Goal: Task Accomplishment & Management: Use online tool/utility

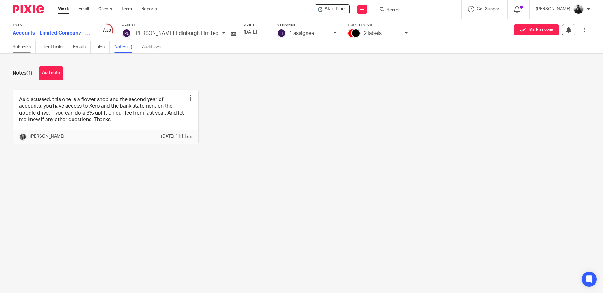
click at [21, 46] on link "Subtasks" at bounding box center [24, 47] width 23 height 12
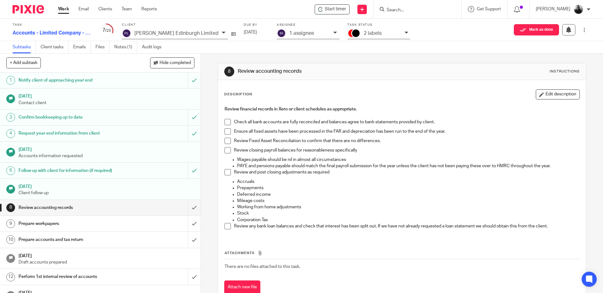
click at [226, 122] on span at bounding box center [227, 122] width 6 height 6
click at [226, 132] on span at bounding box center [227, 131] width 6 height 6
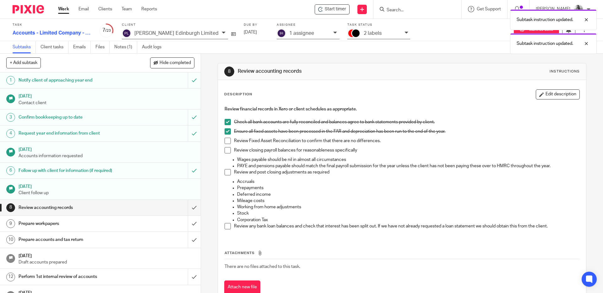
click at [227, 139] on span at bounding box center [227, 141] width 6 height 6
click at [229, 149] on li "Review closing payroll balances for reasonableness specifically" at bounding box center [401, 151] width 354 height 9
click at [226, 150] on span at bounding box center [227, 150] width 6 height 6
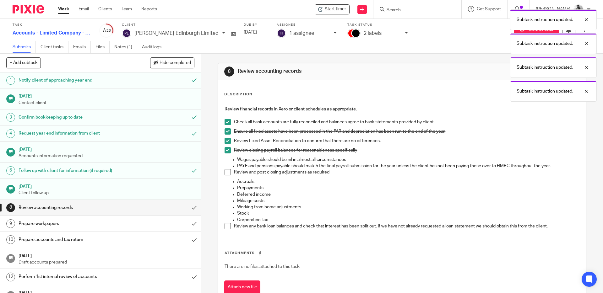
drag, startPoint x: 228, startPoint y: 170, endPoint x: 225, endPoint y: 163, distance: 7.3
click at [227, 170] on span at bounding box center [227, 172] width 6 height 6
click at [228, 226] on span at bounding box center [227, 226] width 6 height 6
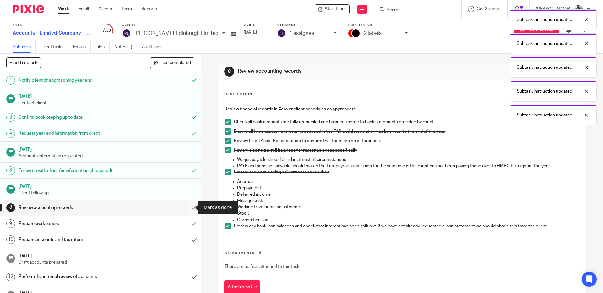
click at [183, 207] on input "submit" at bounding box center [100, 208] width 201 height 16
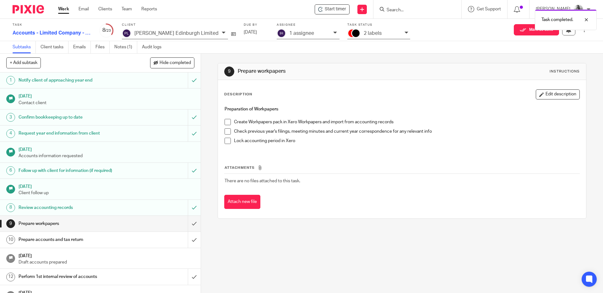
click at [227, 122] on span at bounding box center [227, 122] width 6 height 6
click at [226, 130] on span at bounding box center [227, 131] width 6 height 6
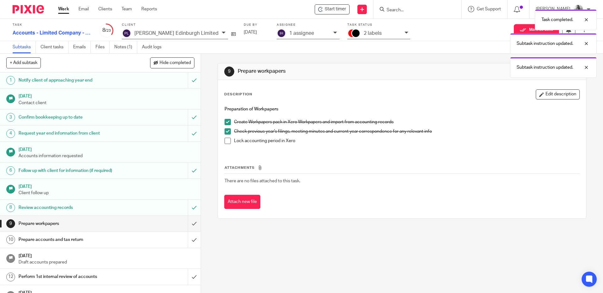
click at [228, 141] on span at bounding box center [227, 141] width 6 height 6
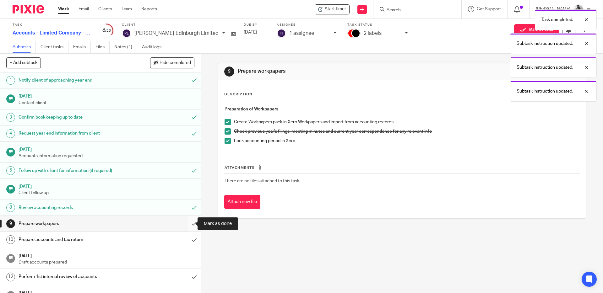
click at [187, 223] on input "submit" at bounding box center [100, 224] width 201 height 16
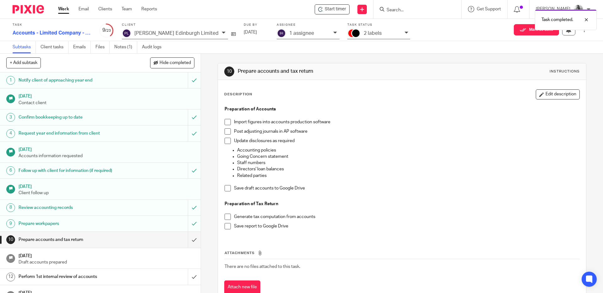
drag, startPoint x: 226, startPoint y: 121, endPoint x: 225, endPoint y: 127, distance: 6.3
click at [226, 121] on span at bounding box center [227, 122] width 6 height 6
click at [225, 131] on span at bounding box center [227, 131] width 6 height 6
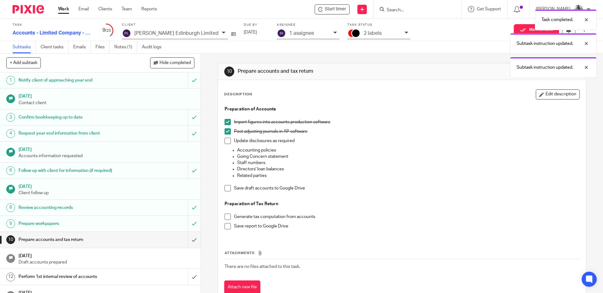
click at [225, 139] on span at bounding box center [227, 141] width 6 height 6
click at [226, 186] on span at bounding box center [227, 188] width 6 height 6
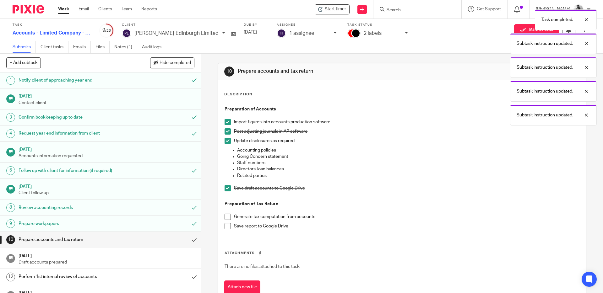
click at [227, 214] on span at bounding box center [227, 217] width 6 height 6
click at [228, 224] on span at bounding box center [227, 226] width 6 height 6
click at [189, 241] on input "submit" at bounding box center [100, 240] width 201 height 16
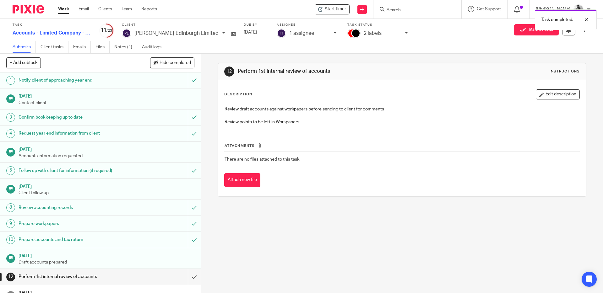
click at [333, 32] on icon at bounding box center [335, 33] width 4 height 4
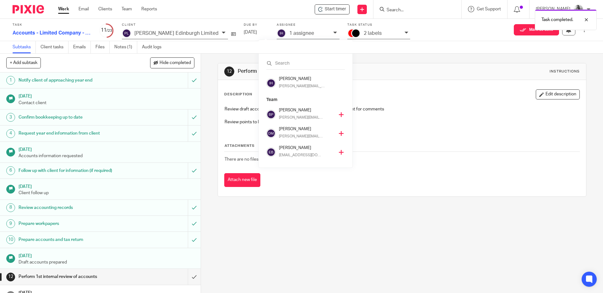
click at [339, 114] on icon at bounding box center [341, 114] width 5 height 5
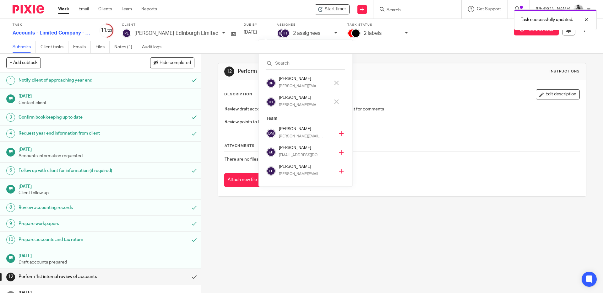
click at [337, 100] on icon at bounding box center [336, 102] width 5 height 5
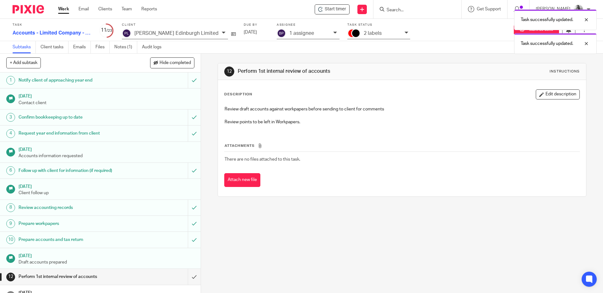
click at [387, 32] on div "Task successfully updated. Task successfully updated." at bounding box center [448, 30] width 295 height 48
click at [387, 34] on div "Task successfully updated. Task successfully updated." at bounding box center [448, 30] width 295 height 48
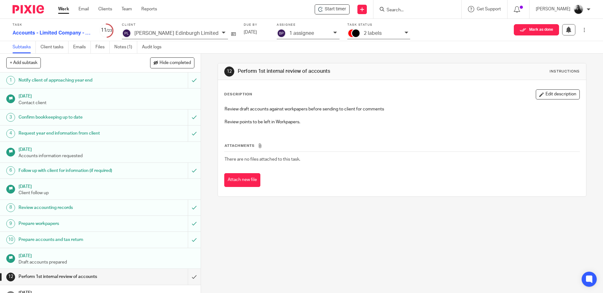
click at [404, 32] on icon at bounding box center [406, 33] width 4 height 4
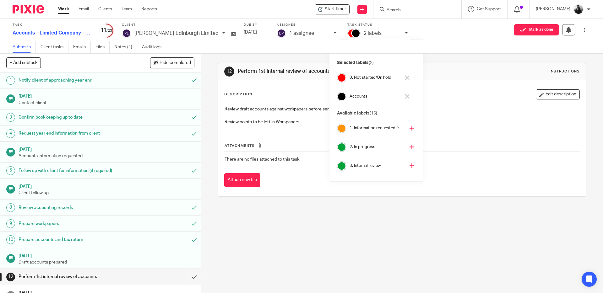
click at [409, 165] on icon at bounding box center [411, 166] width 5 height 5
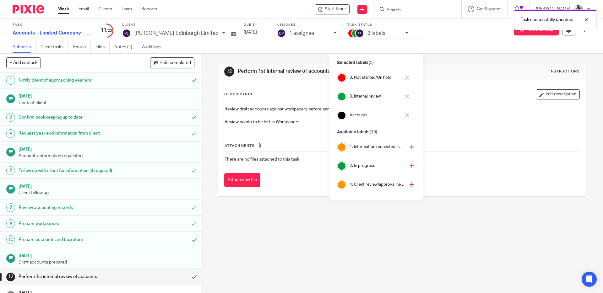
click at [405, 78] on icon at bounding box center [407, 77] width 5 height 5
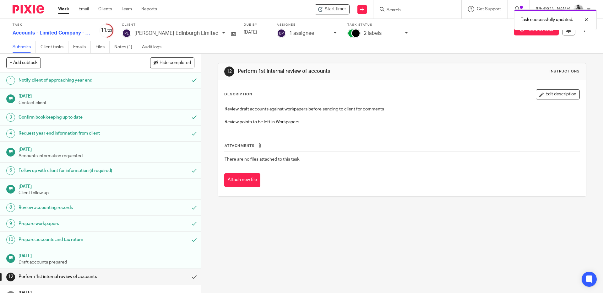
click at [206, 61] on div "12 Perform 1st internal review of accounts Instructions Description Edit descri…" at bounding box center [402, 174] width 402 height 240
click at [22, 8] on img at bounding box center [28, 9] width 31 height 8
